Goal: Information Seeking & Learning: Learn about a topic

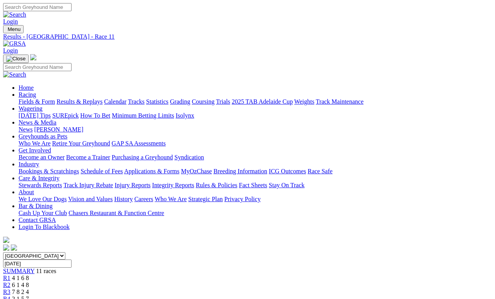
scroll to position [12, 0]
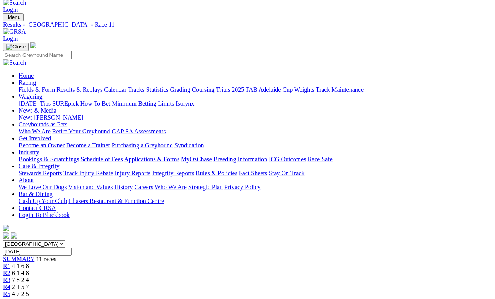
click at [32, 86] on link "Fields & Form" at bounding box center [37, 89] width 36 height 7
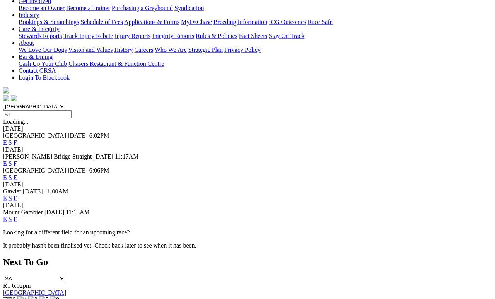
scroll to position [149, 0]
click at [17, 216] on link "F" at bounding box center [15, 219] width 3 height 7
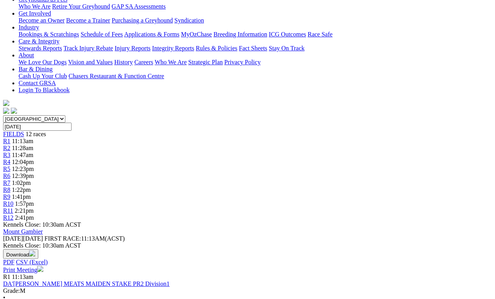
scroll to position [135, 0]
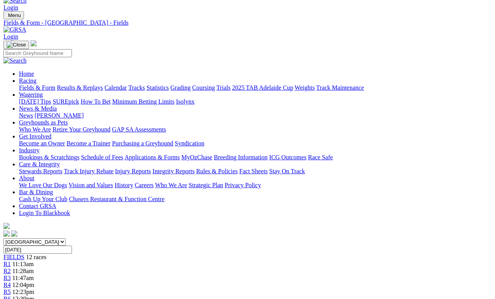
scroll to position [0, 0]
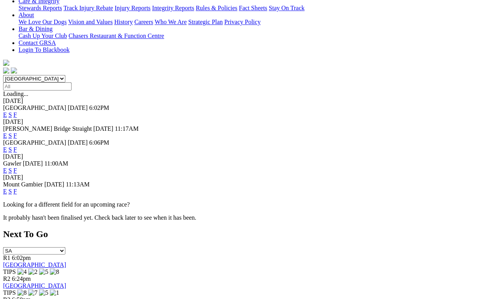
scroll to position [177, 0]
click at [7, 188] on link "E" at bounding box center [5, 191] width 4 height 7
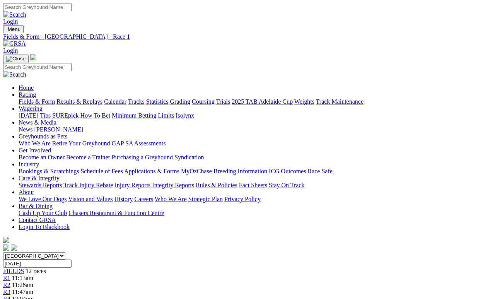
click at [33, 281] on span "11:28am" at bounding box center [22, 284] width 21 height 7
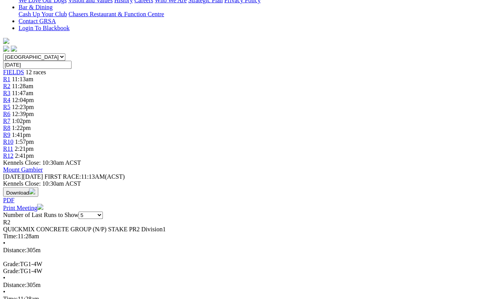
scroll to position [199, 0]
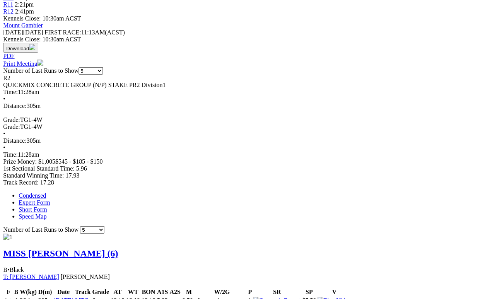
scroll to position [344, 9]
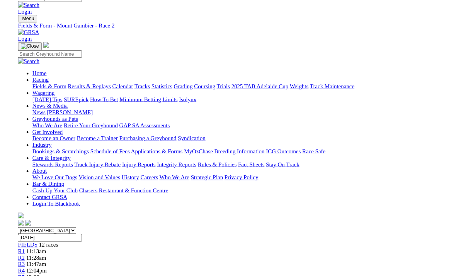
scroll to position [0, 0]
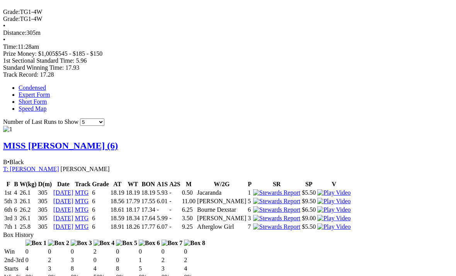
scroll to position [458, 0]
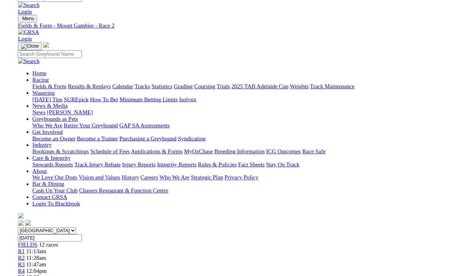
scroll to position [458, 0]
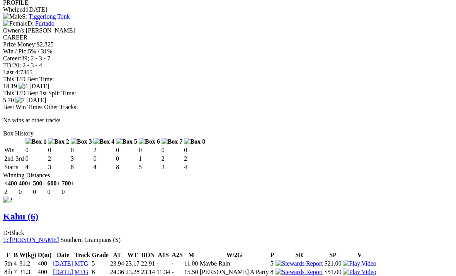
scroll to position [774, 0]
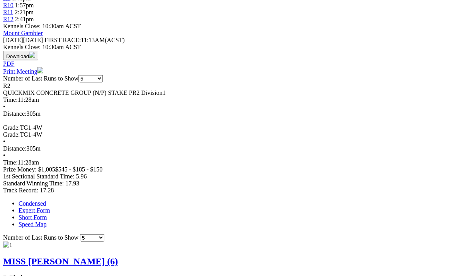
scroll to position [336, 0]
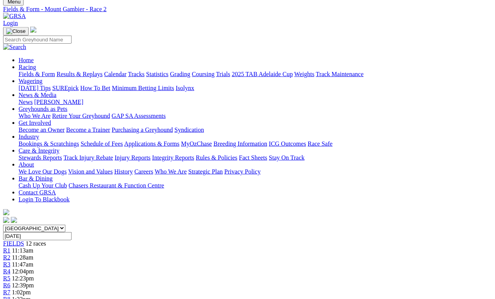
scroll to position [0, 0]
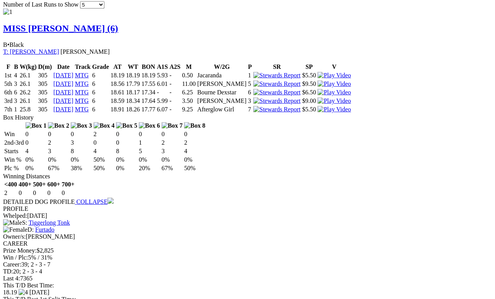
scroll to position [568, 0]
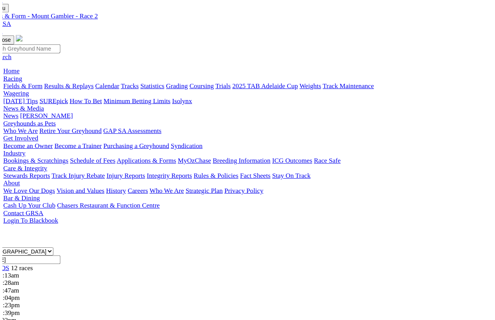
scroll to position [9, 0]
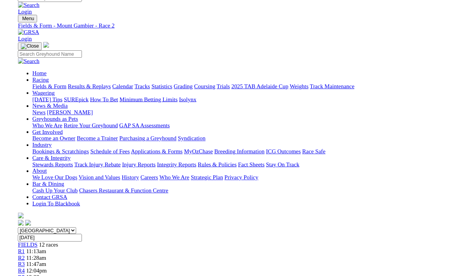
scroll to position [0, 0]
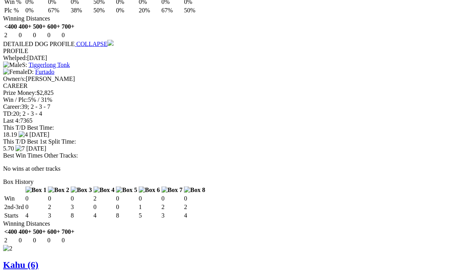
scroll to position [727, 0]
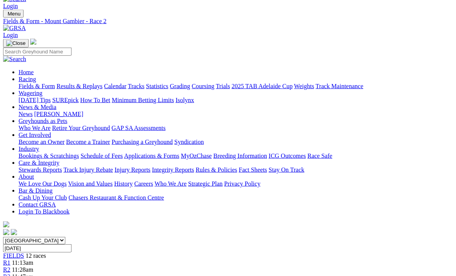
scroll to position [0, 0]
